Goal: Communication & Community: Ask a question

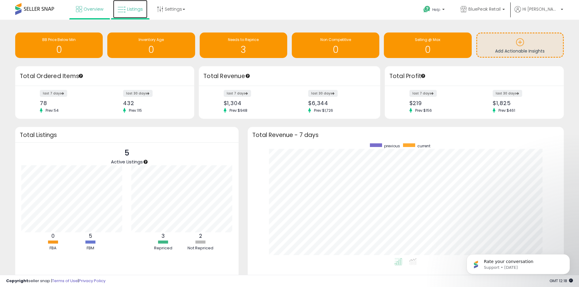
click at [140, 14] on link "Listings" at bounding box center [130, 9] width 34 height 18
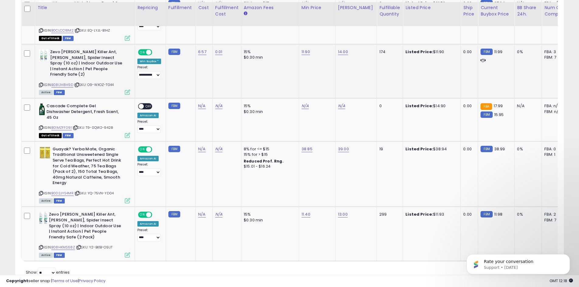
scroll to position [332, 0]
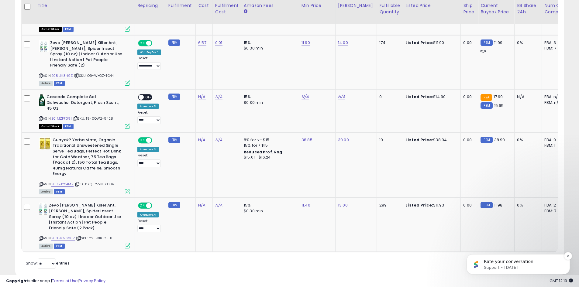
click at [488, 267] on p "Support • [DATE]" at bounding box center [523, 267] width 78 height 5
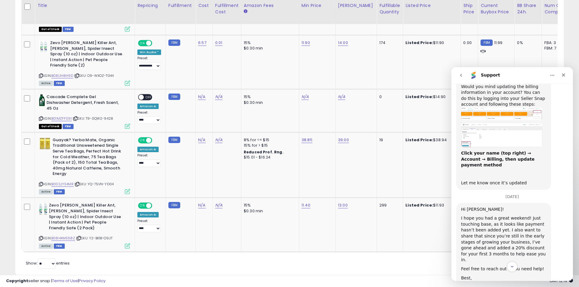
scroll to position [543, 0]
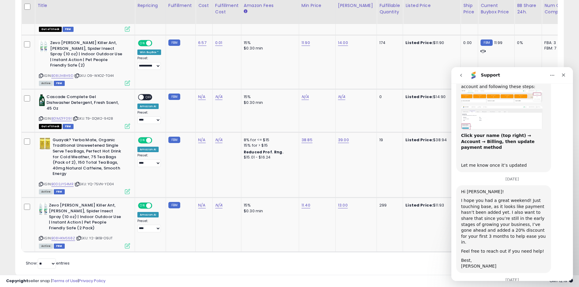
click at [465, 78] on button "go back" at bounding box center [461, 76] width 12 height 12
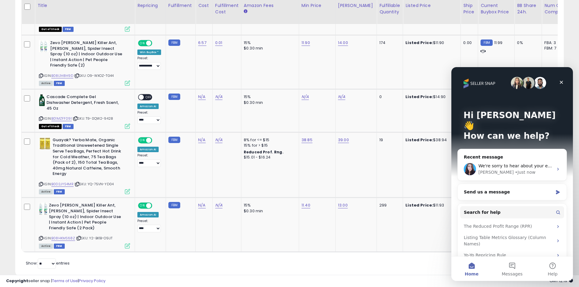
scroll to position [0, 0]
click at [509, 184] on div "Send us a message" at bounding box center [511, 192] width 109 height 16
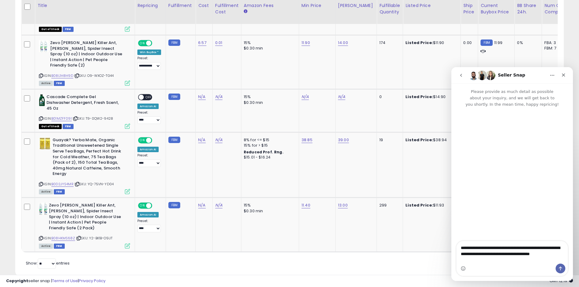
type textarea "**********"
drag, startPoint x: 466, startPoint y: 258, endPoint x: 492, endPoint y: 265, distance: 26.9
click at [492, 265] on div "Intercom messenger" at bounding box center [511, 269] width 111 height 10
drag, startPoint x: 530, startPoint y: 247, endPoint x: 544, endPoint y: 270, distance: 27.3
click at [527, 265] on div "Intercom messenger" at bounding box center [511, 269] width 111 height 10
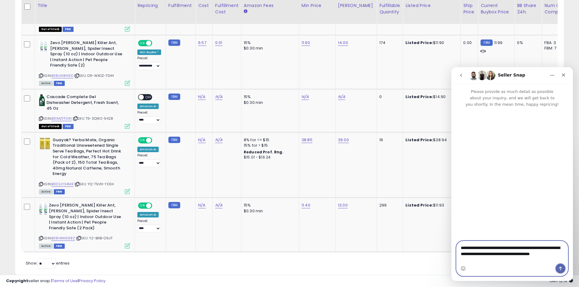
click at [559, 269] on icon "Send a message…" at bounding box center [560, 268] width 5 height 5
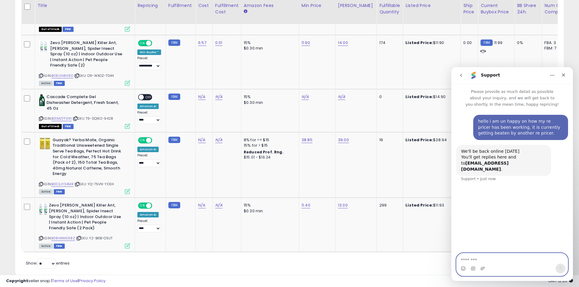
click at [488, 260] on textarea "Message…" at bounding box center [511, 258] width 111 height 10
type textarea "**"
click at [456, 74] on button "go back" at bounding box center [461, 76] width 12 height 12
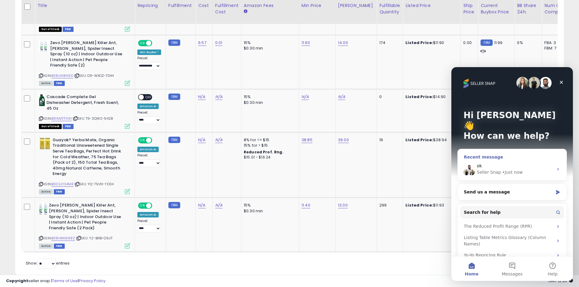
click at [533, 158] on div "ok Seller Snap • Just now" at bounding box center [511, 169] width 109 height 22
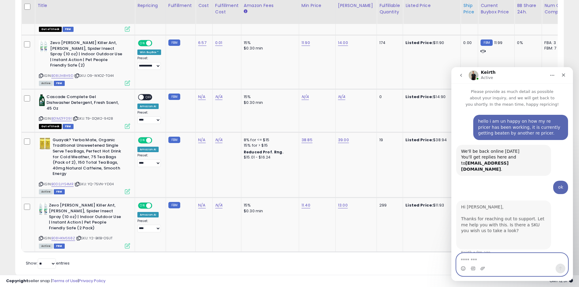
scroll to position [1, 0]
